Goal: Transaction & Acquisition: Download file/media

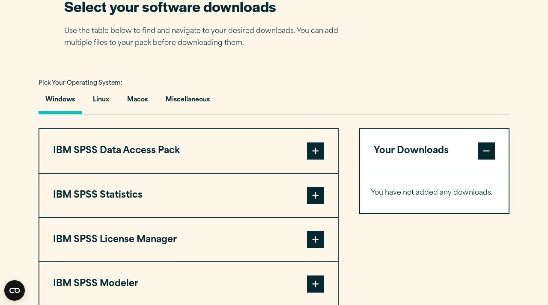
scroll to position [565, 0]
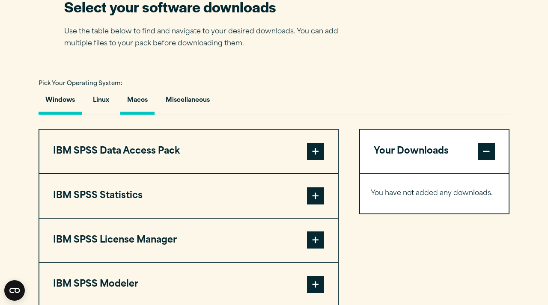
click at [134, 106] on button "Macos" at bounding box center [137, 102] width 34 height 24
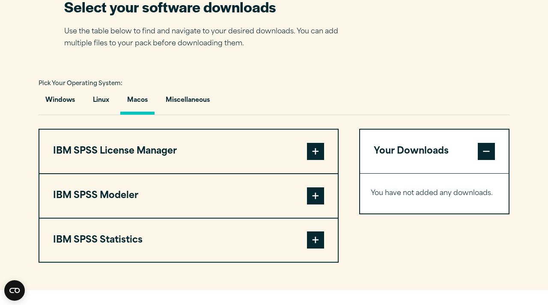
click at [318, 156] on span at bounding box center [315, 151] width 17 height 17
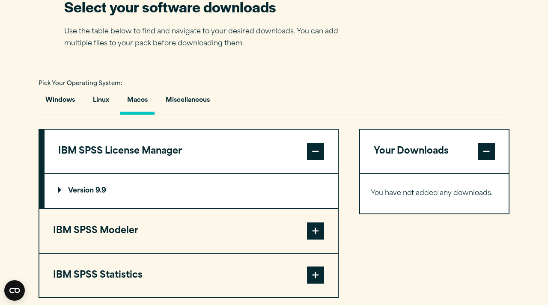
click at [315, 234] on span at bounding box center [315, 231] width 17 height 17
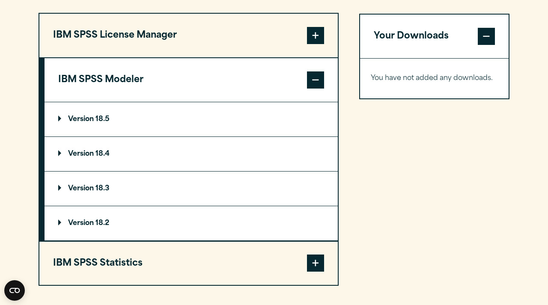
scroll to position [683, 0]
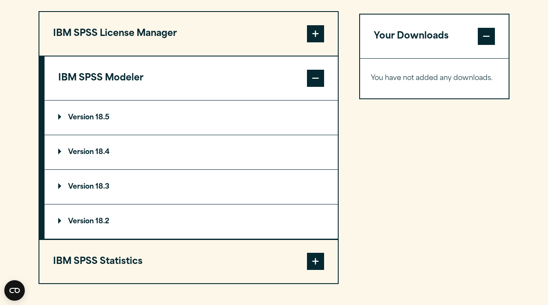
click at [254, 111] on summary "Version 18.5" at bounding box center [191, 118] width 293 height 34
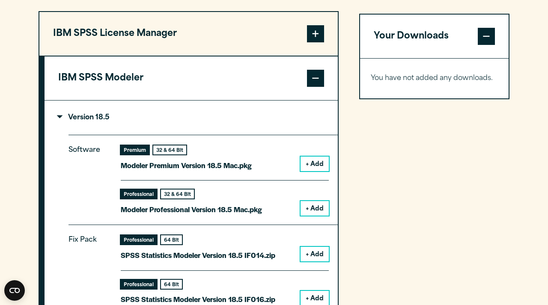
click at [253, 113] on summary "Version 18.5" at bounding box center [191, 118] width 293 height 34
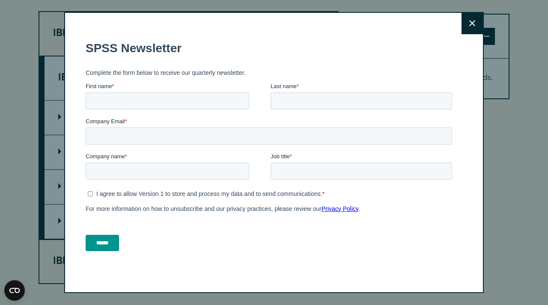
click at [471, 24] on icon at bounding box center [473, 23] width 6 height 6
click at [473, 27] on button "Close" at bounding box center [472, 23] width 21 height 21
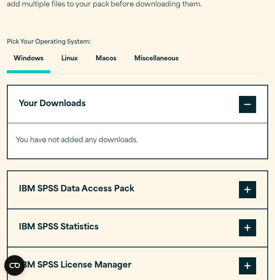
scroll to position [600, 0]
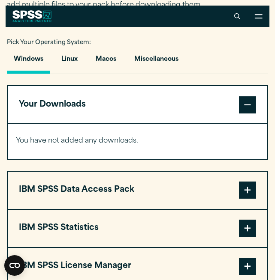
click at [249, 99] on span at bounding box center [247, 104] width 17 height 17
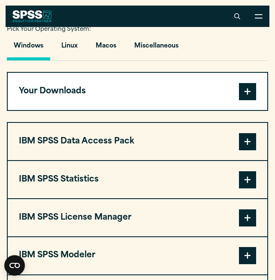
scroll to position [617, 0]
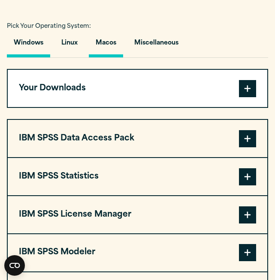
click at [113, 41] on button "Macos" at bounding box center [106, 45] width 34 height 24
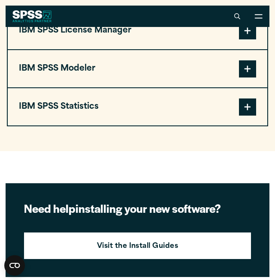
scroll to position [682, 0]
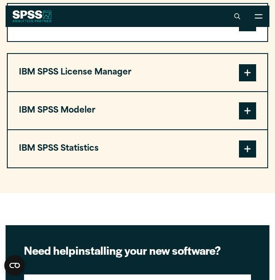
click at [110, 159] on button "IBM SPSS Statistics" at bounding box center [137, 148] width 259 height 37
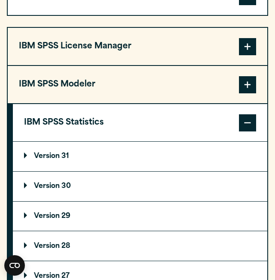
scroll to position [720, 0]
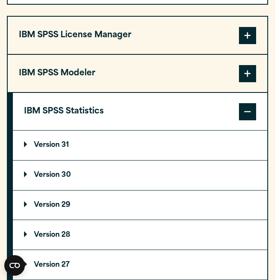
click at [51, 178] on p "Version 30" at bounding box center [47, 175] width 47 height 7
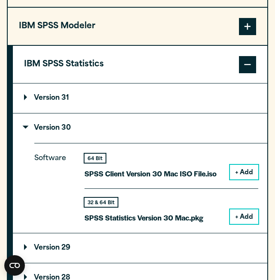
scroll to position [770, 0]
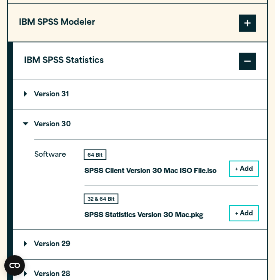
click at [237, 213] on button "+ Add" at bounding box center [244, 213] width 28 height 15
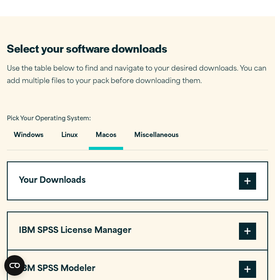
scroll to position [559, 0]
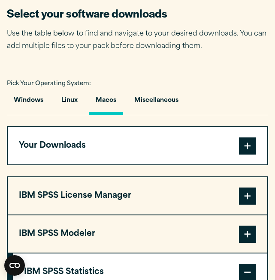
click at [256, 147] on button "Your Downloads" at bounding box center [137, 145] width 259 height 37
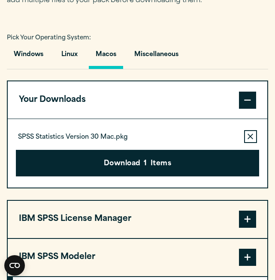
scroll to position [621, 0]
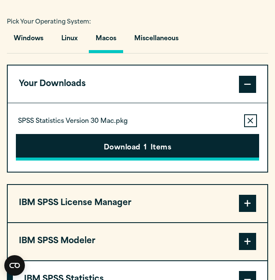
click at [57, 146] on button "Download 1 Items" at bounding box center [137, 147] width 243 height 27
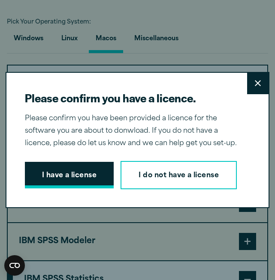
click at [72, 175] on button "I have a license" at bounding box center [69, 175] width 89 height 27
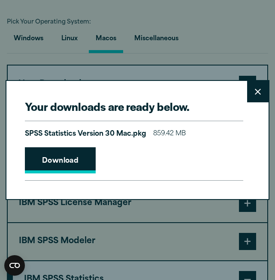
click at [60, 168] on link "Download" at bounding box center [60, 160] width 71 height 27
